Goal: Navigation & Orientation: Go to known website

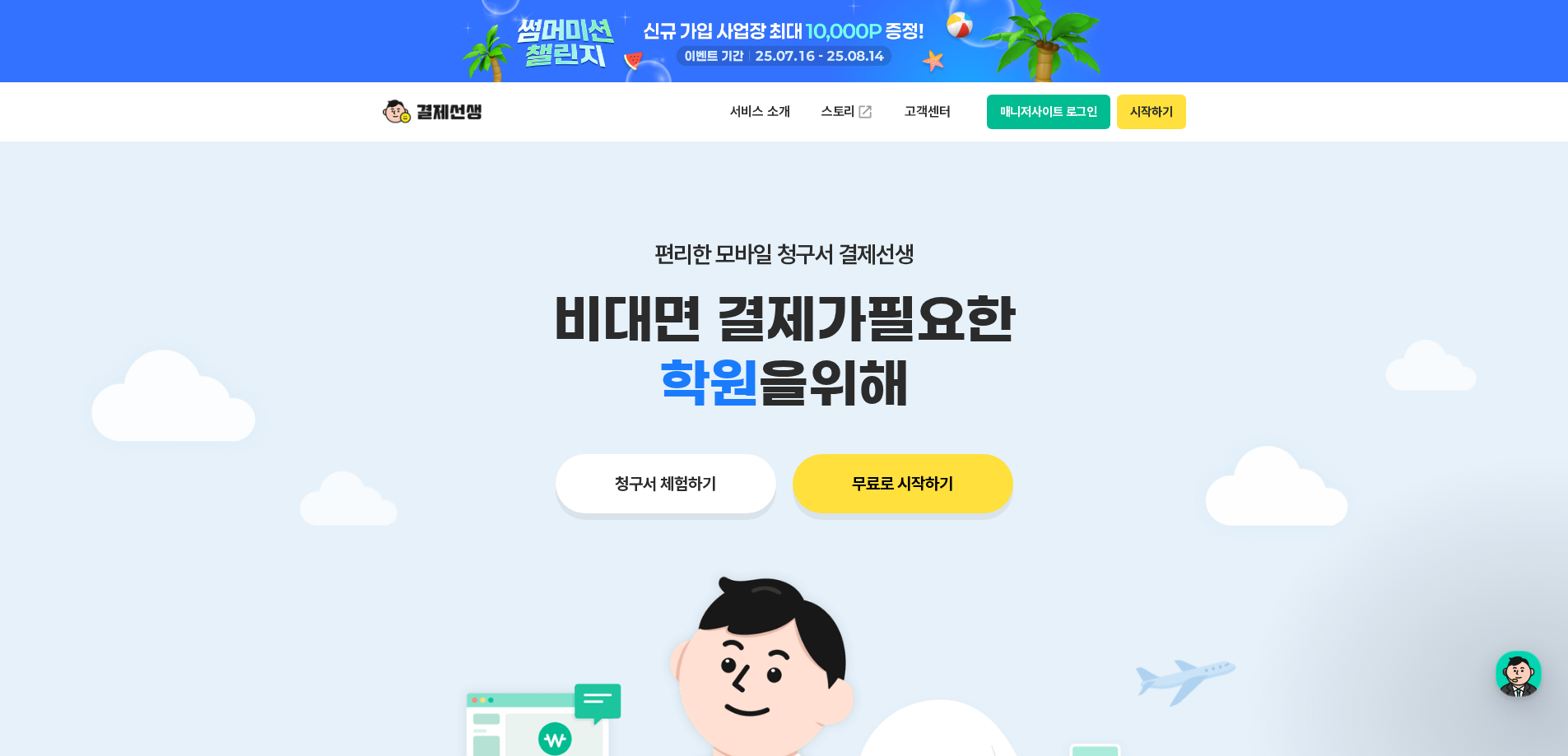
click at [1050, 119] on button "매니저사이트 로그인" at bounding box center [1049, 111] width 124 height 34
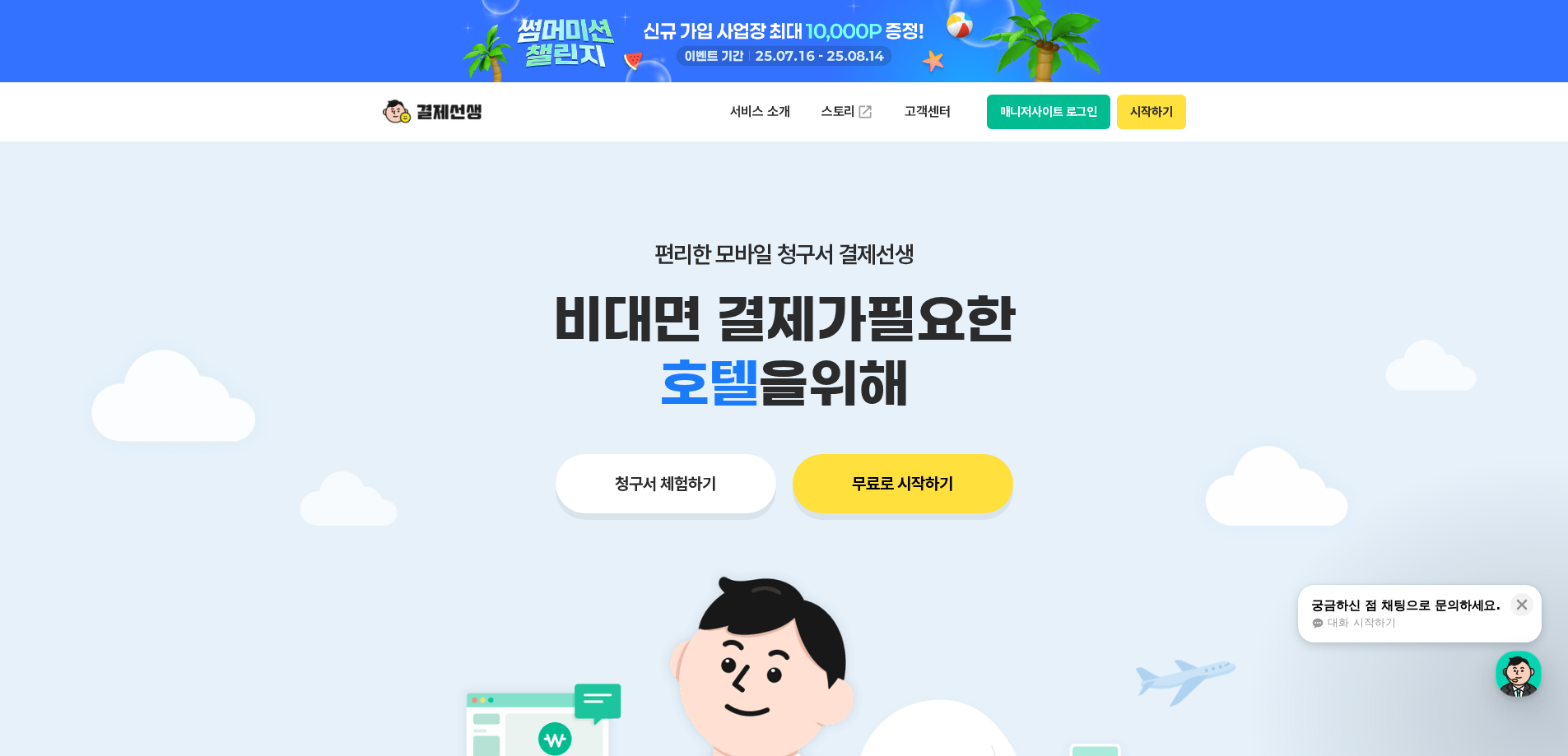
click at [1034, 116] on button "매니저사이트 로그인" at bounding box center [1049, 111] width 124 height 34
